Goal: Information Seeking & Learning: Learn about a topic

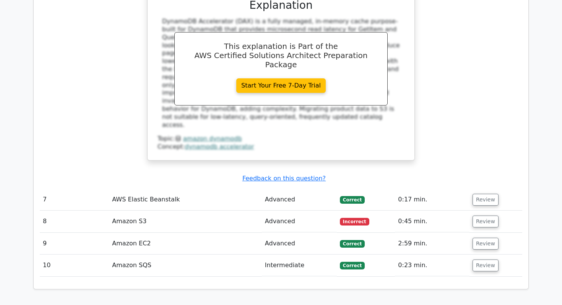
scroll to position [1213, 0]
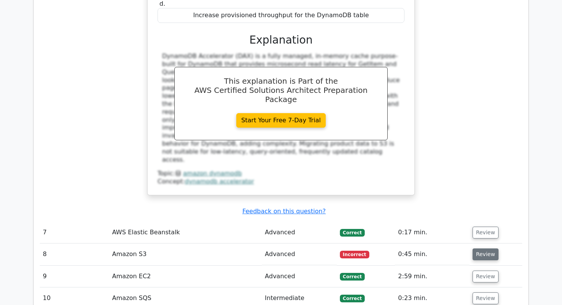
click at [485, 248] on button "Review" at bounding box center [485, 254] width 26 height 12
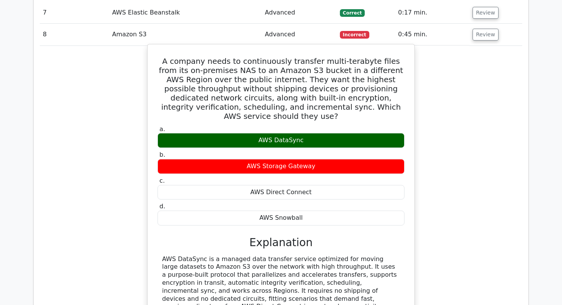
scroll to position [1441, 0]
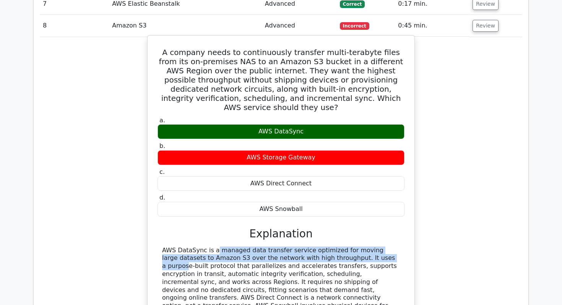
drag, startPoint x: 162, startPoint y: 198, endPoint x: 334, endPoint y: 205, distance: 172.5
click at [334, 246] on div "AWS DataSync is a managed data transfer service optimized for moving large data…" at bounding box center [281, 290] width 238 height 88
copy div "AWS DataSync is a managed data transfer service optimized for moving large data…"
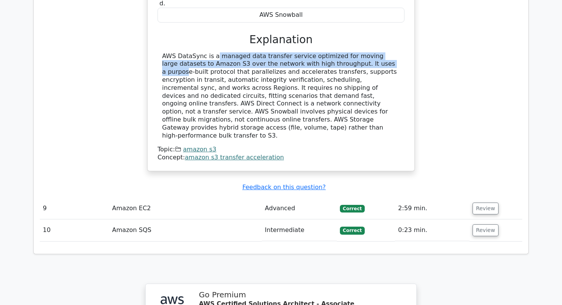
scroll to position [1891, 0]
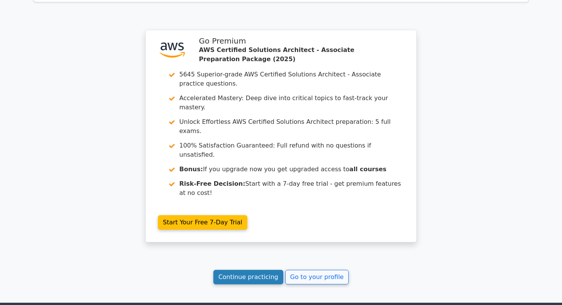
click at [231, 270] on link "Continue practicing" at bounding box center [248, 277] width 70 height 15
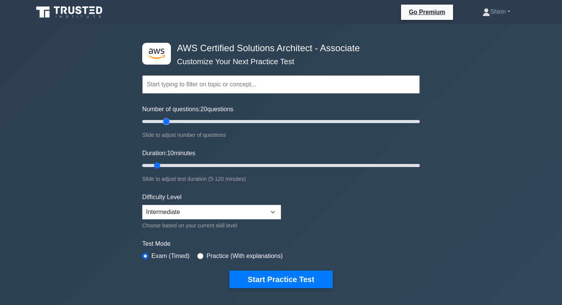
drag, startPoint x: 153, startPoint y: 122, endPoint x: 166, endPoint y: 120, distance: 13.1
type input "20"
click at [166, 120] on input "Number of questions: 20 questions" at bounding box center [280, 121] width 277 height 9
drag, startPoint x: 159, startPoint y: 165, endPoint x: 178, endPoint y: 166, distance: 18.8
type input "20"
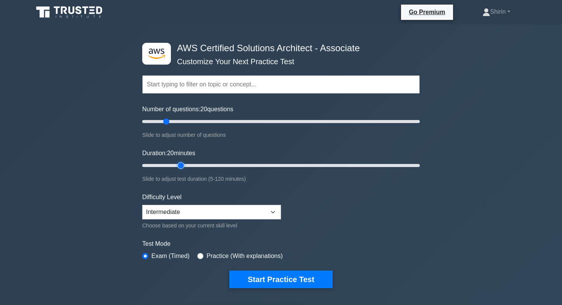
click at [178, 166] on input "Duration: 20 minutes" at bounding box center [280, 165] width 277 height 9
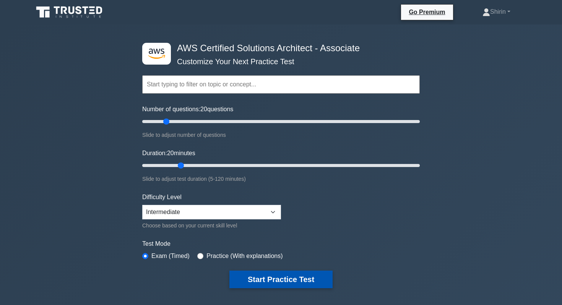
click at [267, 280] on button "Start Practice Test" at bounding box center [280, 280] width 103 height 18
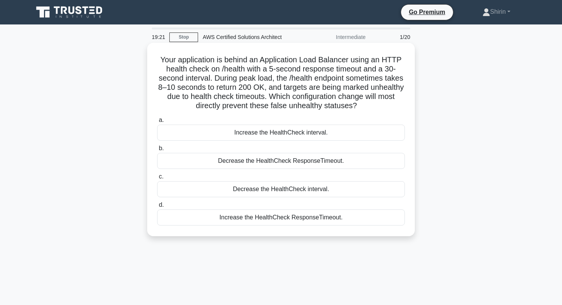
click at [204, 220] on div "Increase the HealthCheck ResponseTimeout." at bounding box center [281, 217] width 248 height 16
click at [157, 208] on input "d. Increase the HealthCheck ResponseTimeout." at bounding box center [157, 205] width 0 height 5
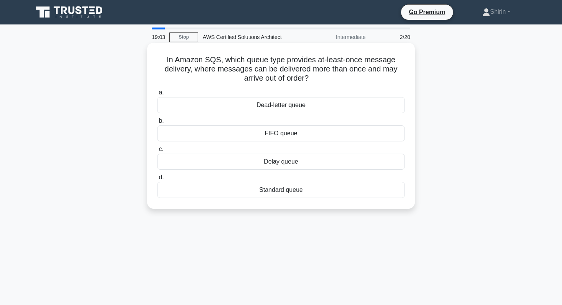
click at [192, 196] on div "Standard queue" at bounding box center [281, 190] width 248 height 16
click at [157, 180] on input "d. Standard queue" at bounding box center [157, 177] width 0 height 5
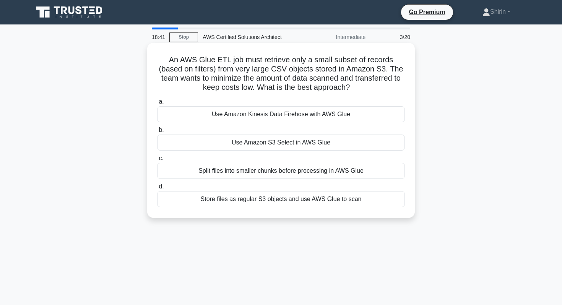
click at [206, 141] on div "Use Amazon S3 Select in AWS Glue" at bounding box center [281, 143] width 248 height 16
click at [157, 133] on input "b. Use Amazon S3 Select in AWS Glue" at bounding box center [157, 130] width 0 height 5
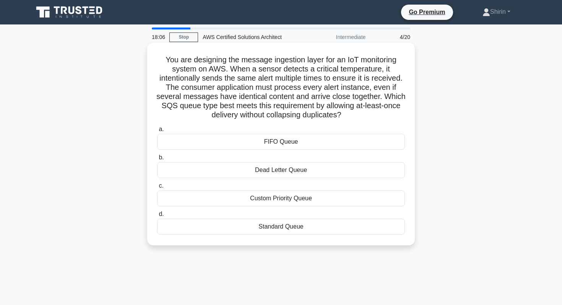
click at [182, 228] on div "Standard Queue" at bounding box center [281, 227] width 248 height 16
click at [157, 217] on input "d. Standard Queue" at bounding box center [157, 214] width 0 height 5
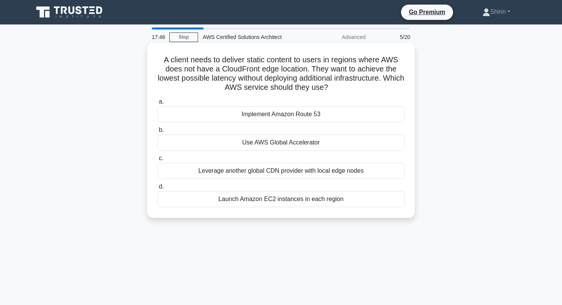
click at [182, 141] on div "Use AWS Global Accelerator" at bounding box center [281, 143] width 248 height 16
click at [157, 133] on input "b. Use AWS Global Accelerator" at bounding box center [157, 130] width 0 height 5
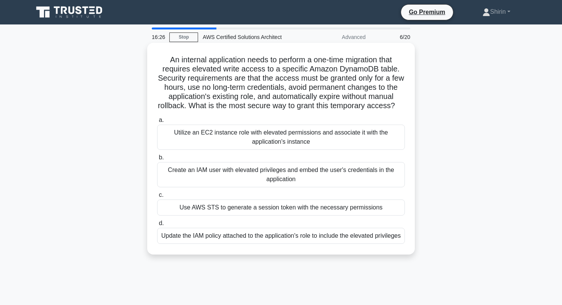
click at [177, 210] on div "Use AWS STS to generate a session token with the necessary permissions" at bounding box center [281, 207] width 248 height 16
click at [157, 198] on input "c. Use AWS STS to generate a session token with the necessary permissions" at bounding box center [157, 195] width 0 height 5
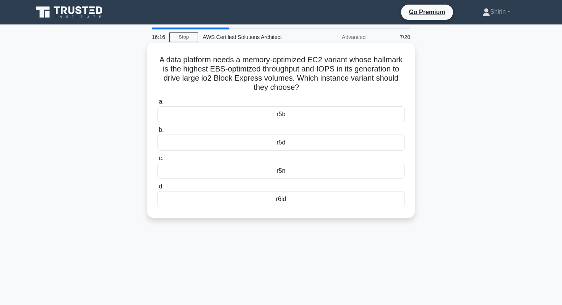
click at [215, 170] on div "r5n" at bounding box center [281, 171] width 248 height 16
click at [157, 161] on input "c. r5n" at bounding box center [157, 158] width 0 height 5
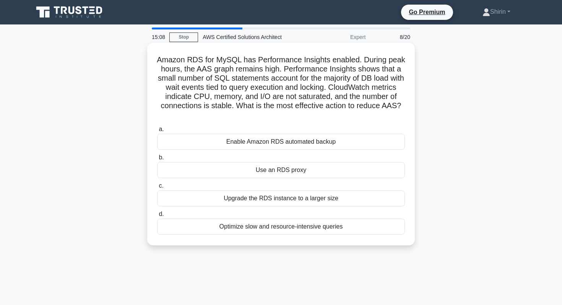
click at [177, 227] on div "Optimize slow and resource-intensive queries" at bounding box center [281, 227] width 248 height 16
click at [157, 217] on input "d. Optimize slow and resource-intensive queries" at bounding box center [157, 214] width 0 height 5
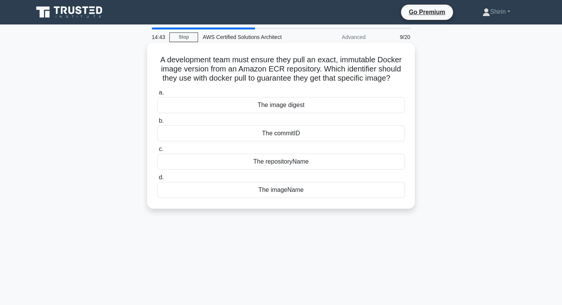
click at [169, 193] on div "The imageName" at bounding box center [281, 190] width 248 height 16
click at [157, 180] on input "d. The imageName" at bounding box center [157, 177] width 0 height 5
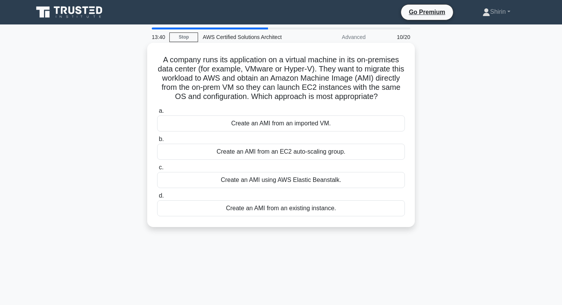
click at [203, 126] on div "Create an AMI from an imported VM." at bounding box center [281, 123] width 248 height 16
click at [157, 113] on input "a. Create an AMI from an imported VM." at bounding box center [157, 111] width 0 height 5
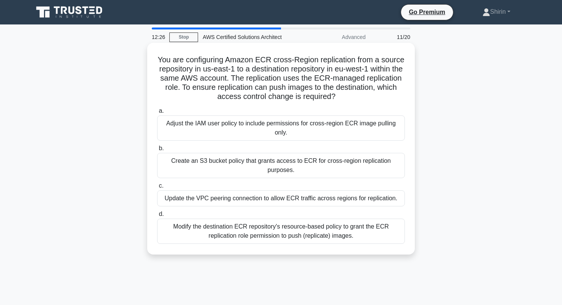
click at [172, 232] on div "Modify the destination ECR repository's resource-based policy to grant the ECR …" at bounding box center [281, 231] width 248 height 25
click at [157, 217] on input "d. Modify the destination ECR repository's resource-based policy to grant the E…" at bounding box center [157, 214] width 0 height 5
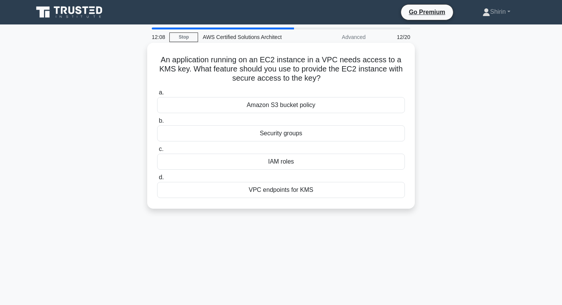
click at [165, 162] on div "IAM roles" at bounding box center [281, 162] width 248 height 16
click at [157, 152] on input "c. IAM roles" at bounding box center [157, 149] width 0 height 5
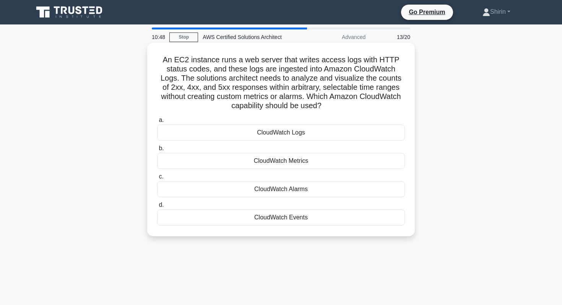
click at [184, 220] on div "CloudWatch Events" at bounding box center [281, 217] width 248 height 16
click at [157, 208] on input "d. CloudWatch Events" at bounding box center [157, 205] width 0 height 5
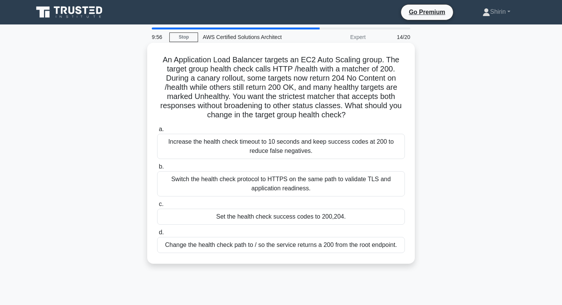
click at [195, 221] on div "Set the health check success codes to 200,204." at bounding box center [281, 217] width 248 height 16
click at [157, 207] on input "c. Set the health check success codes to 200,204." at bounding box center [157, 204] width 0 height 5
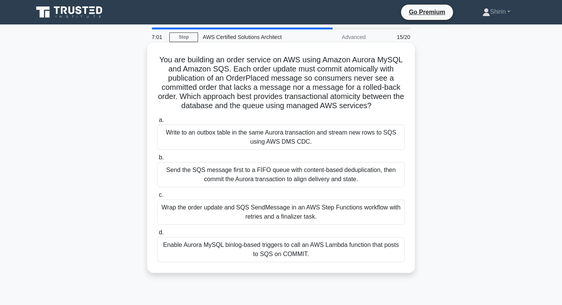
click at [192, 177] on div "Send the SQS message first to a FIFO queue with content-based deduplication, th…" at bounding box center [281, 174] width 248 height 25
click at [157, 160] on input "b. Send the SQS message first to a FIFO queue with content-based deduplication,…" at bounding box center [157, 157] width 0 height 5
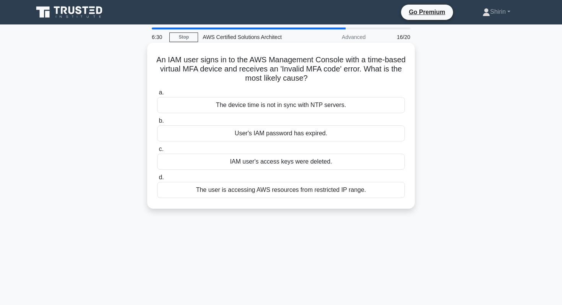
click at [217, 106] on div "The device time is not in sync with NTP servers." at bounding box center [281, 105] width 248 height 16
click at [157, 95] on input "a. The device time is not in sync with NTP servers." at bounding box center [157, 92] width 0 height 5
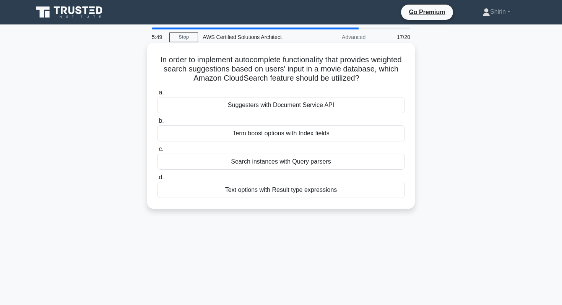
click at [184, 109] on div "Suggesters with Document Service API" at bounding box center [281, 105] width 248 height 16
click at [157, 95] on input "a. Suggesters with Document Service API" at bounding box center [157, 92] width 0 height 5
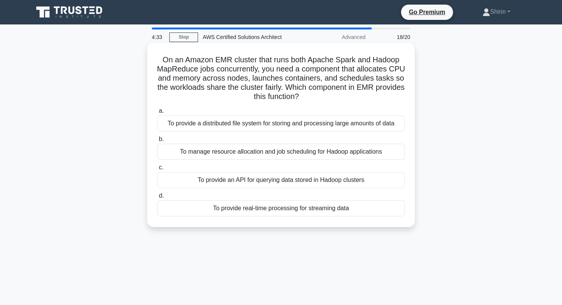
click at [280, 155] on div "To manage resource allocation and job scheduling for Hadoop applications" at bounding box center [281, 152] width 248 height 16
click at [157, 142] on input "b. To manage resource allocation and job scheduling for Hadoop applications" at bounding box center [157, 139] width 0 height 5
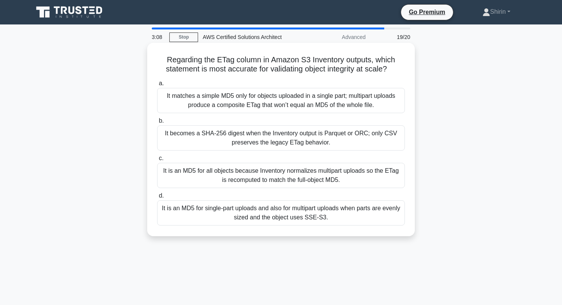
click at [170, 174] on div "It is an MD5 for all objects because Inventory normalizes multipart uploads so …" at bounding box center [281, 175] width 248 height 25
click at [157, 161] on input "c. It is an MD5 for all objects because Inventory normalizes multipart uploads …" at bounding box center [157, 158] width 0 height 5
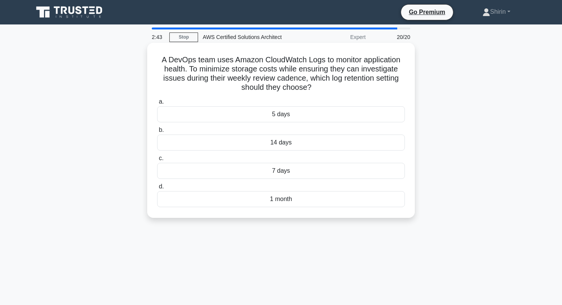
click at [214, 147] on div "14 days" at bounding box center [281, 143] width 248 height 16
click at [157, 133] on input "b. 14 days" at bounding box center [157, 130] width 0 height 5
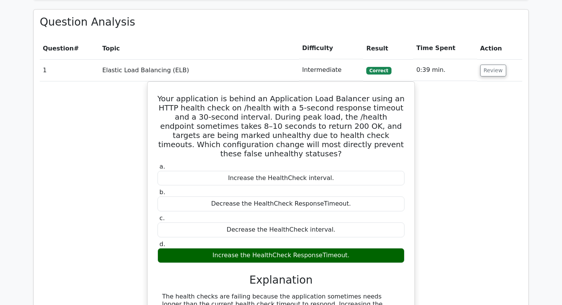
scroll to position [986, 0]
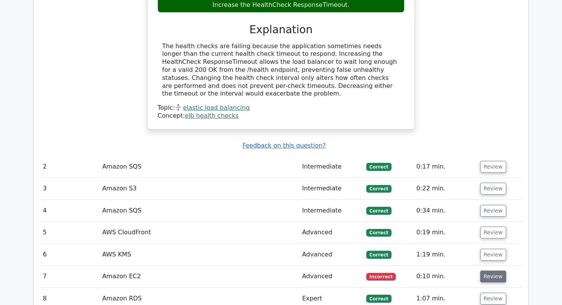
click at [494, 271] on button "Review" at bounding box center [493, 277] width 26 height 12
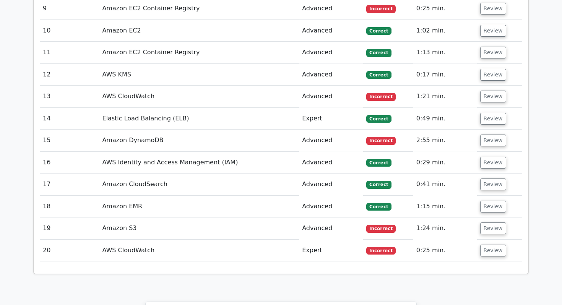
scroll to position [1653, 0]
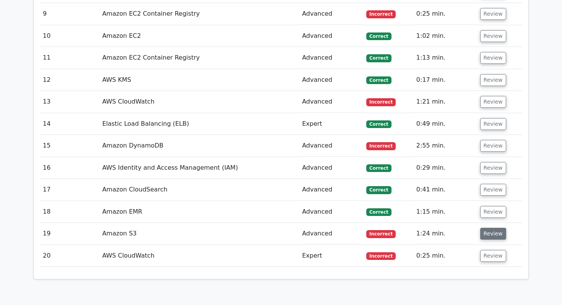
click at [494, 228] on button "Review" at bounding box center [493, 234] width 26 height 12
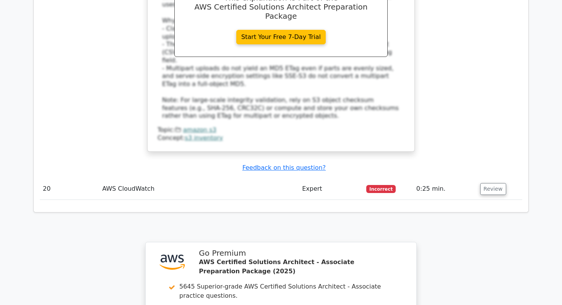
scroll to position [2184, 0]
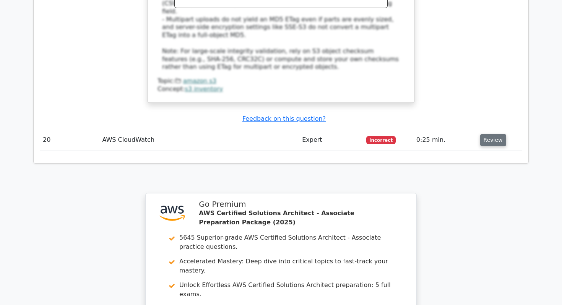
click at [493, 134] on button "Review" at bounding box center [493, 140] width 26 height 12
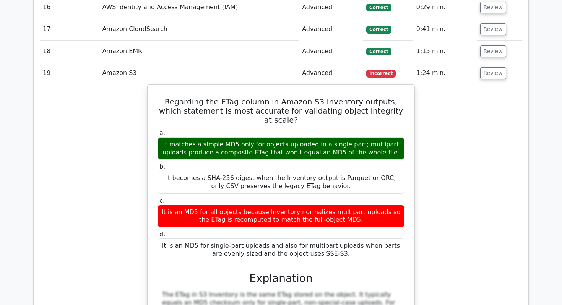
scroll to position [1813, 0]
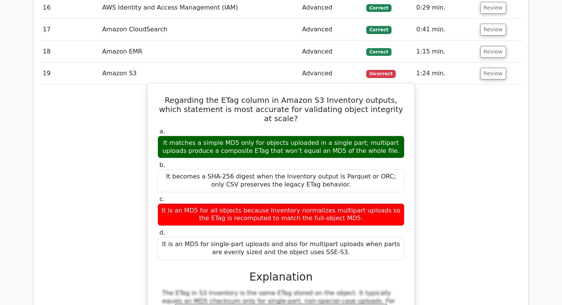
click at [219, 96] on h5 "Regarding the ETag column in Amazon S3 Inventory outputs, which statement is mo…" at bounding box center [281, 110] width 248 height 28
copy h5 "ETag"
click at [229, 96] on h5 "Regarding the ETag column in Amazon S3 Inventory outputs, which statement is mo…" at bounding box center [281, 110] width 248 height 28
